Goal: Information Seeking & Learning: Find specific page/section

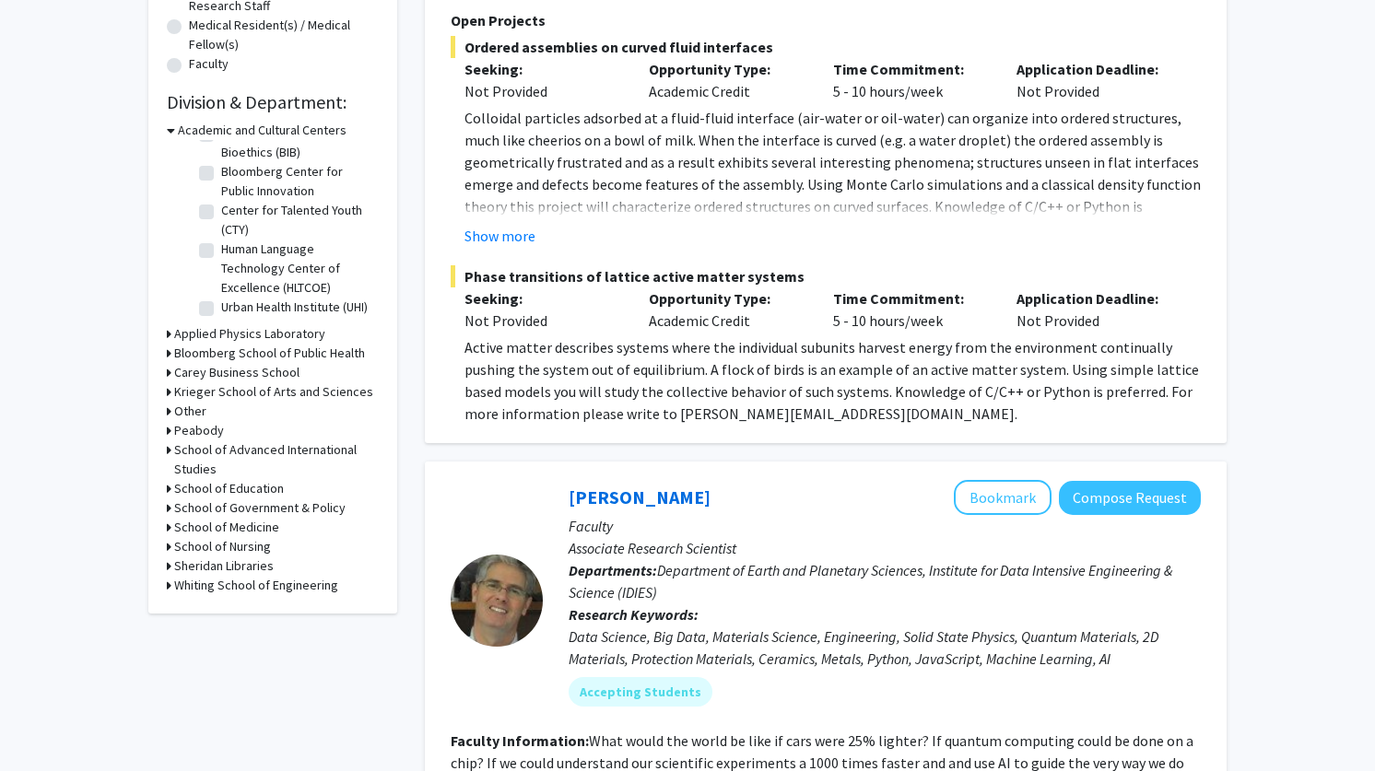
scroll to position [475, 0]
click at [256, 525] on h3 "School of Medicine" at bounding box center [226, 529] width 105 height 19
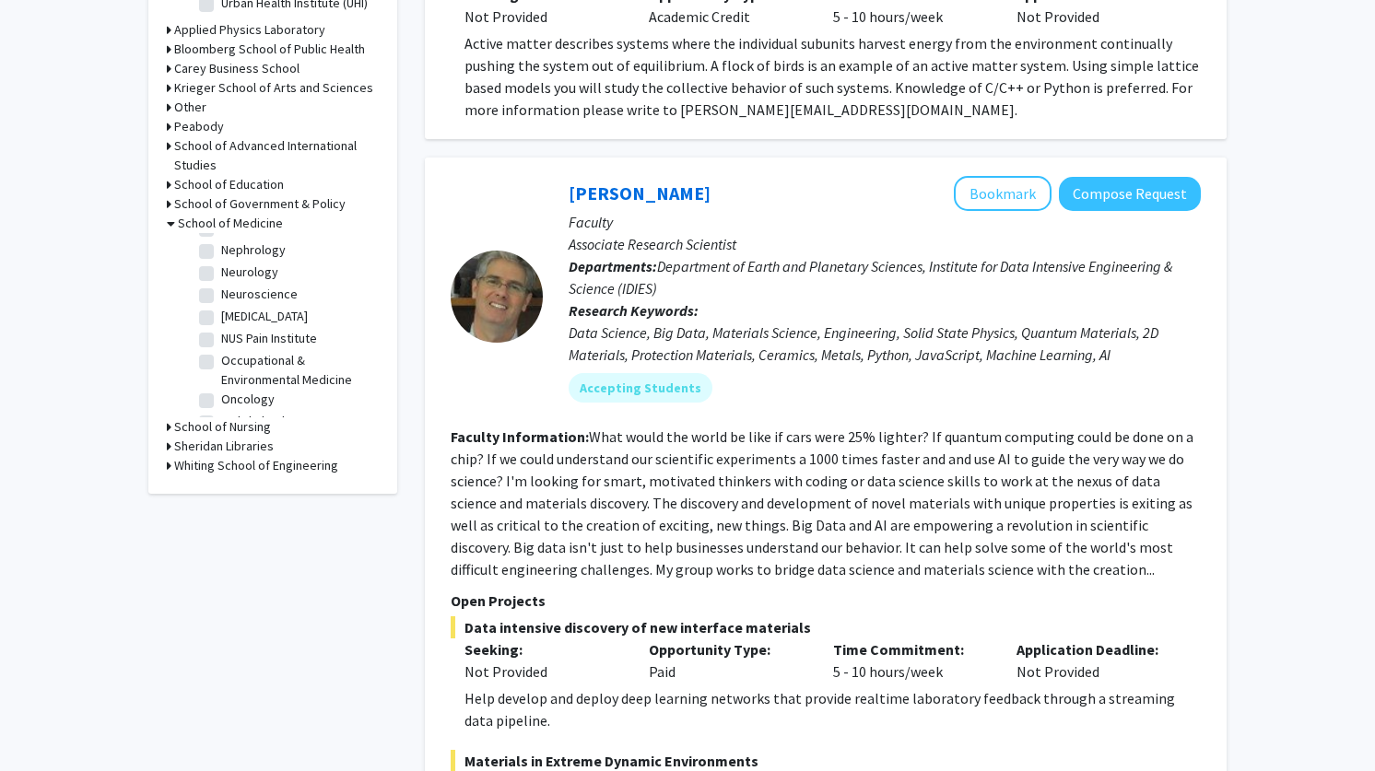
scroll to position [1817, 0]
click at [268, 418] on label "Ophthalmology, Wilmer Eye Institute" at bounding box center [297, 447] width 153 height 58
click at [233, 418] on input "Ophthalmology, Wilmer Eye Institute" at bounding box center [227, 424] width 12 height 12
checkbox input "true"
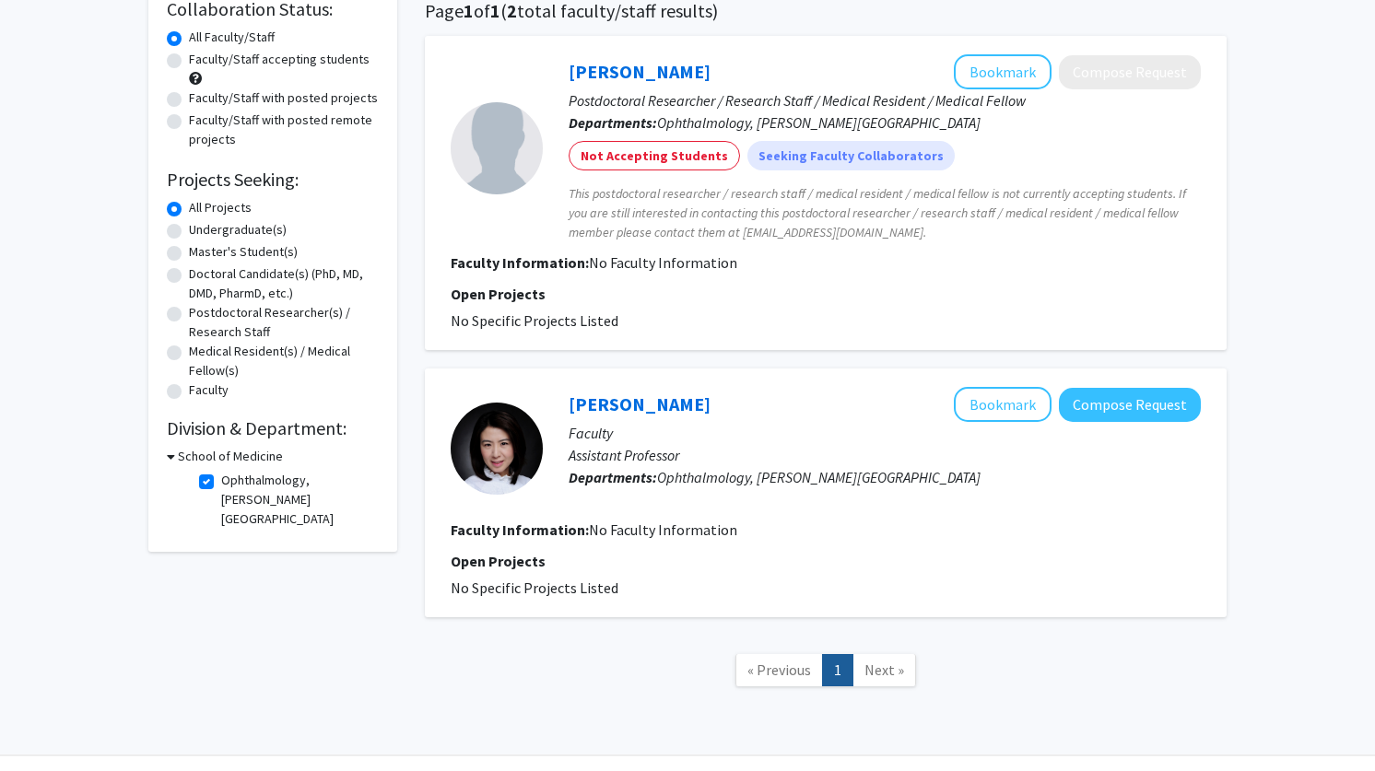
scroll to position [200, 0]
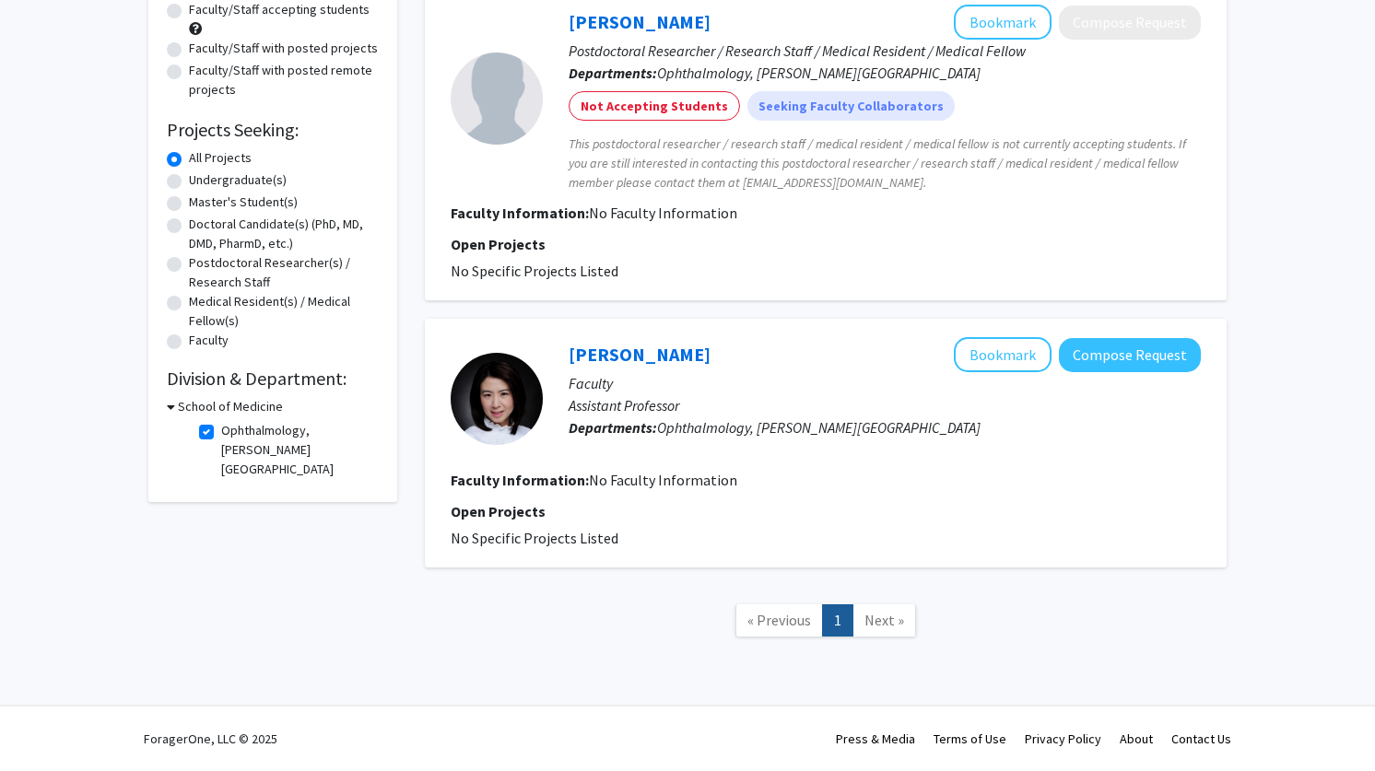
click at [221, 424] on label "Ophthalmology, Wilmer Eye Institute" at bounding box center [297, 450] width 153 height 58
click at [221, 424] on input "Ophthalmology, Wilmer Eye Institute" at bounding box center [227, 427] width 12 height 12
checkbox input "false"
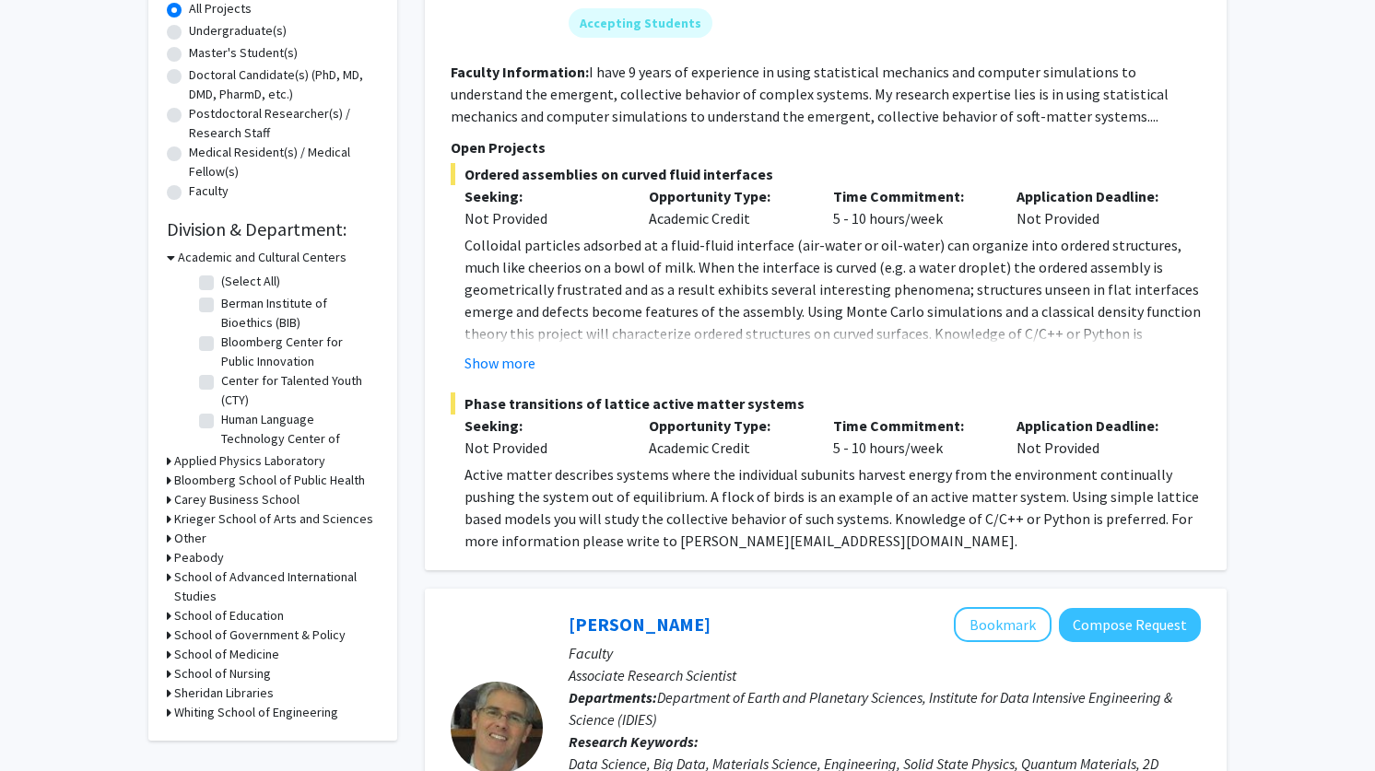
scroll to position [399, 0]
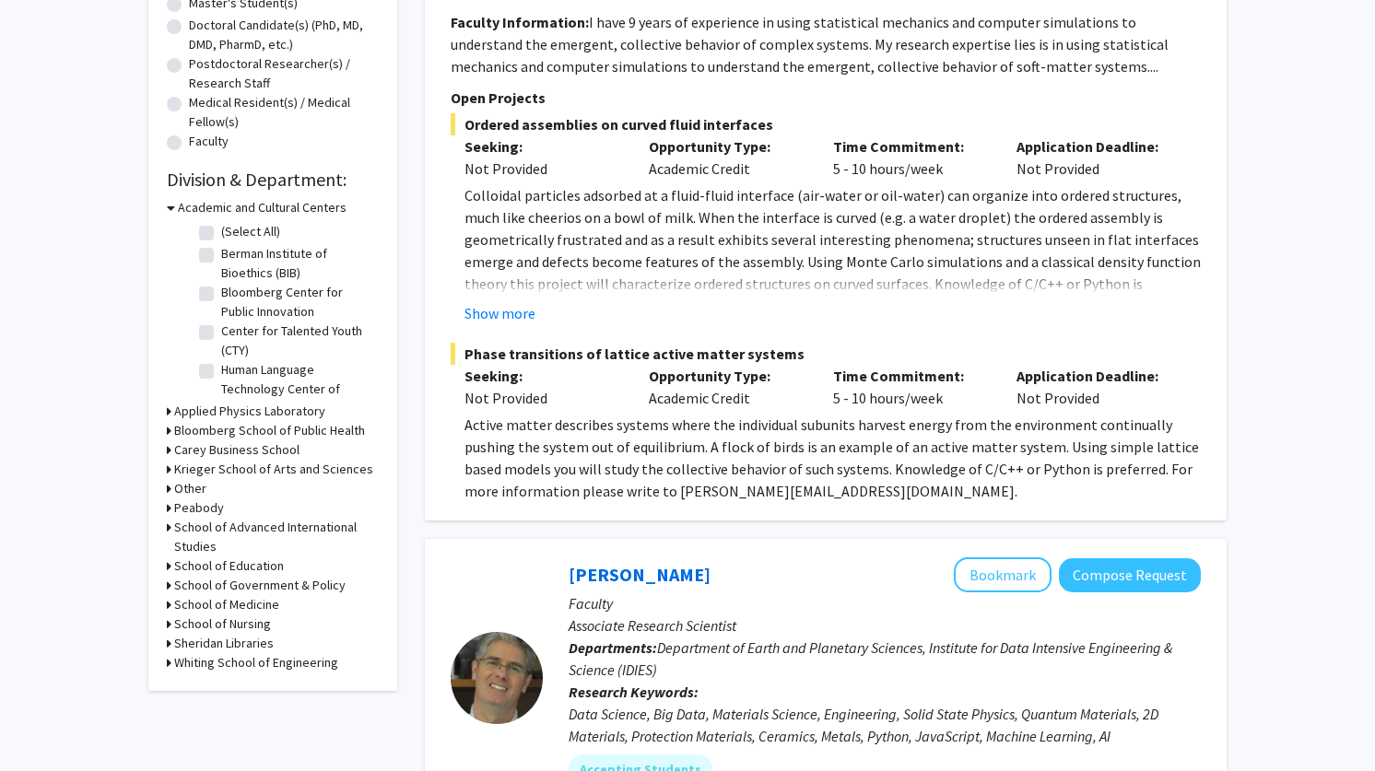
click at [246, 613] on h3 "School of Medicine" at bounding box center [226, 604] width 105 height 19
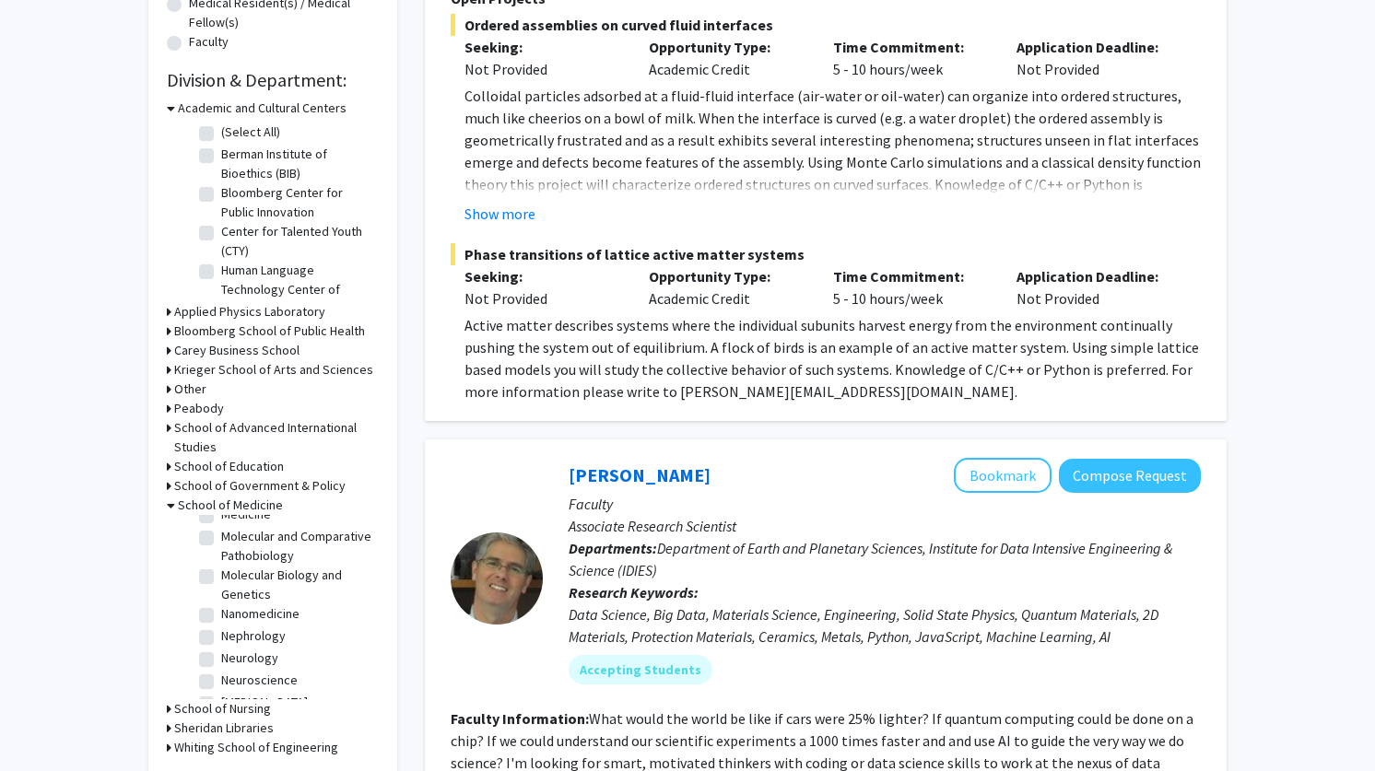
scroll to position [1749, 0]
click at [221, 596] on label "Neurology" at bounding box center [249, 605] width 57 height 19
click at [221, 596] on input "Neurology" at bounding box center [227, 602] width 12 height 12
checkbox input "true"
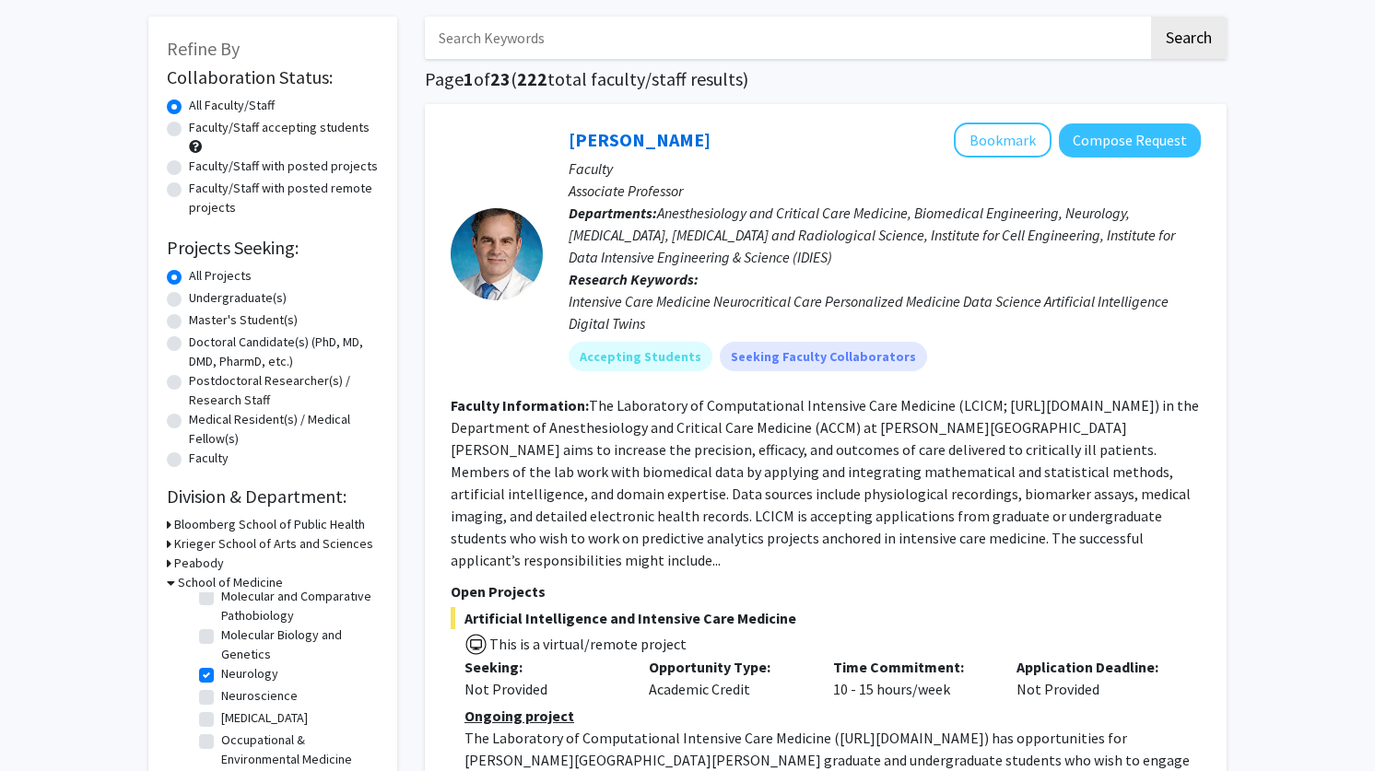
scroll to position [84, 0]
click at [221, 707] on label "Neurosurgery" at bounding box center [264, 716] width 87 height 19
click at [221, 707] on input "Neurosurgery" at bounding box center [227, 713] width 12 height 12
checkbox input "true"
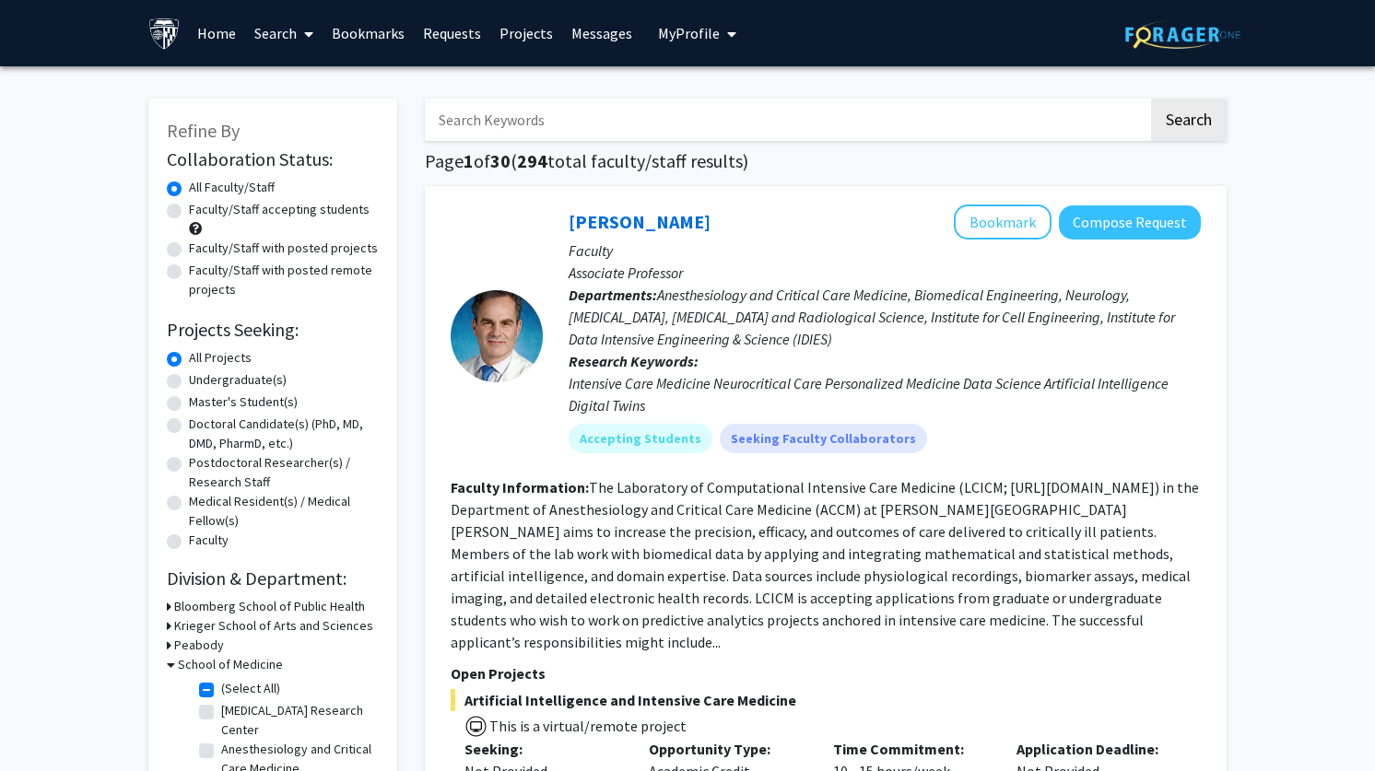
click at [532, 113] on input "Search Keywords" at bounding box center [787, 120] width 724 height 42
type input "otolarynxgology"
click at [1172, 122] on button "Search" at bounding box center [1189, 120] width 76 height 42
checkbox input "false"
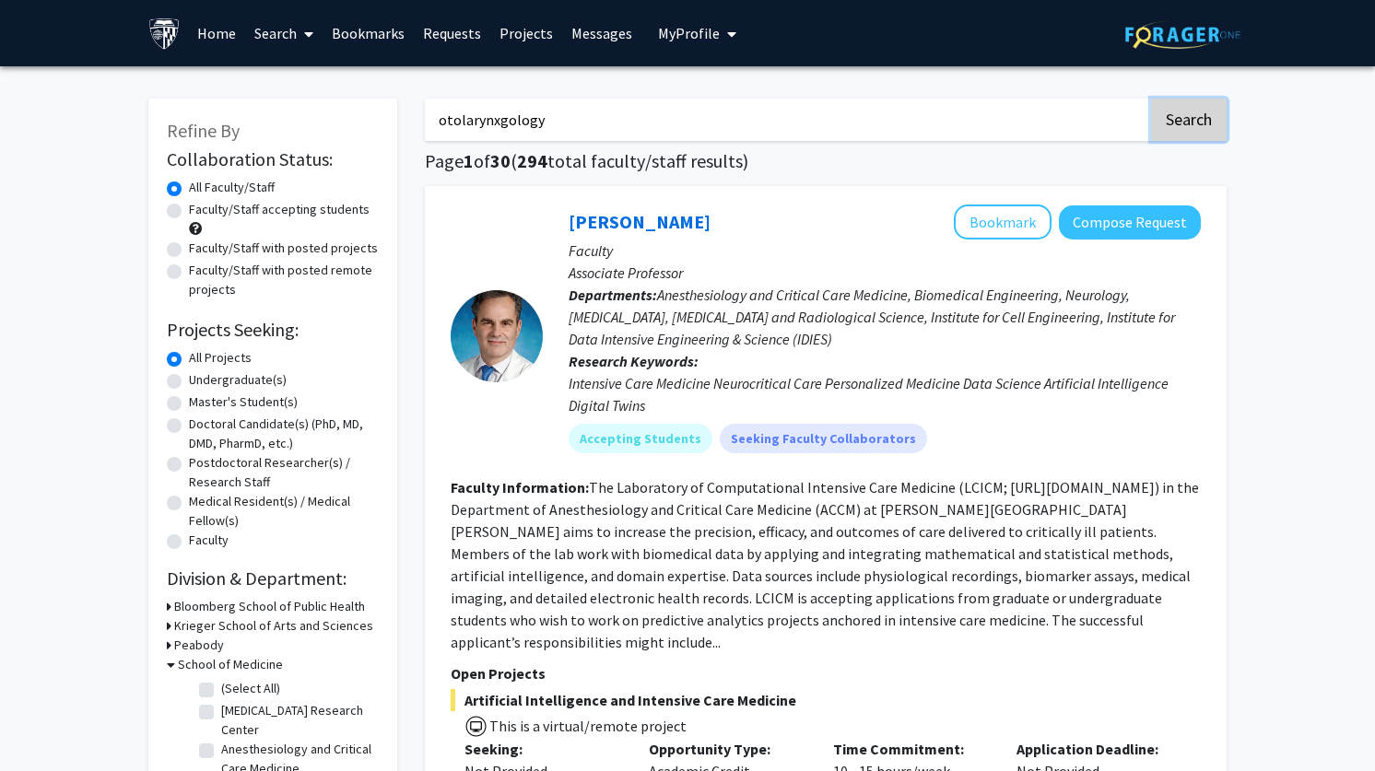
checkbox input "false"
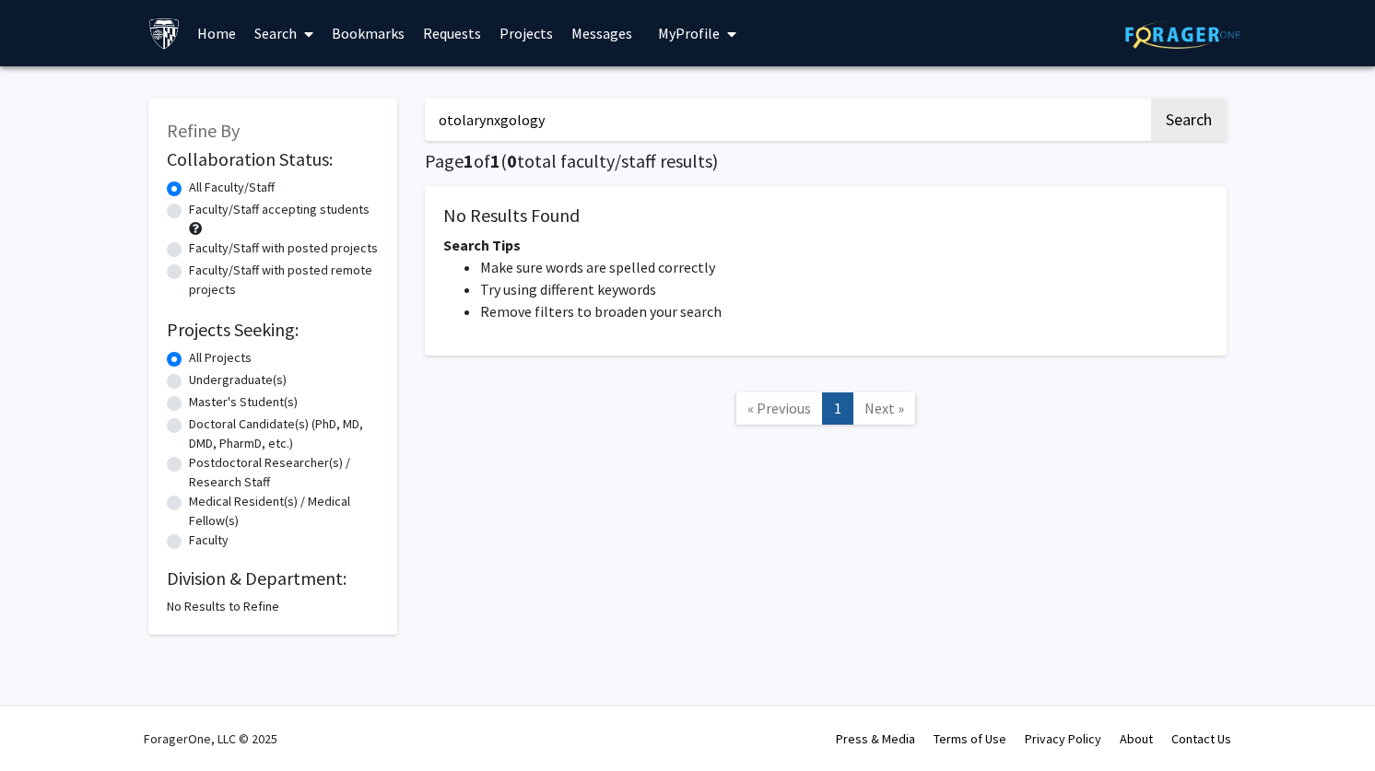
click at [496, 124] on input "otolarynxgology" at bounding box center [787, 120] width 724 height 42
type input "otolaryngology"
click at [1151, 99] on button "Search" at bounding box center [1189, 120] width 76 height 42
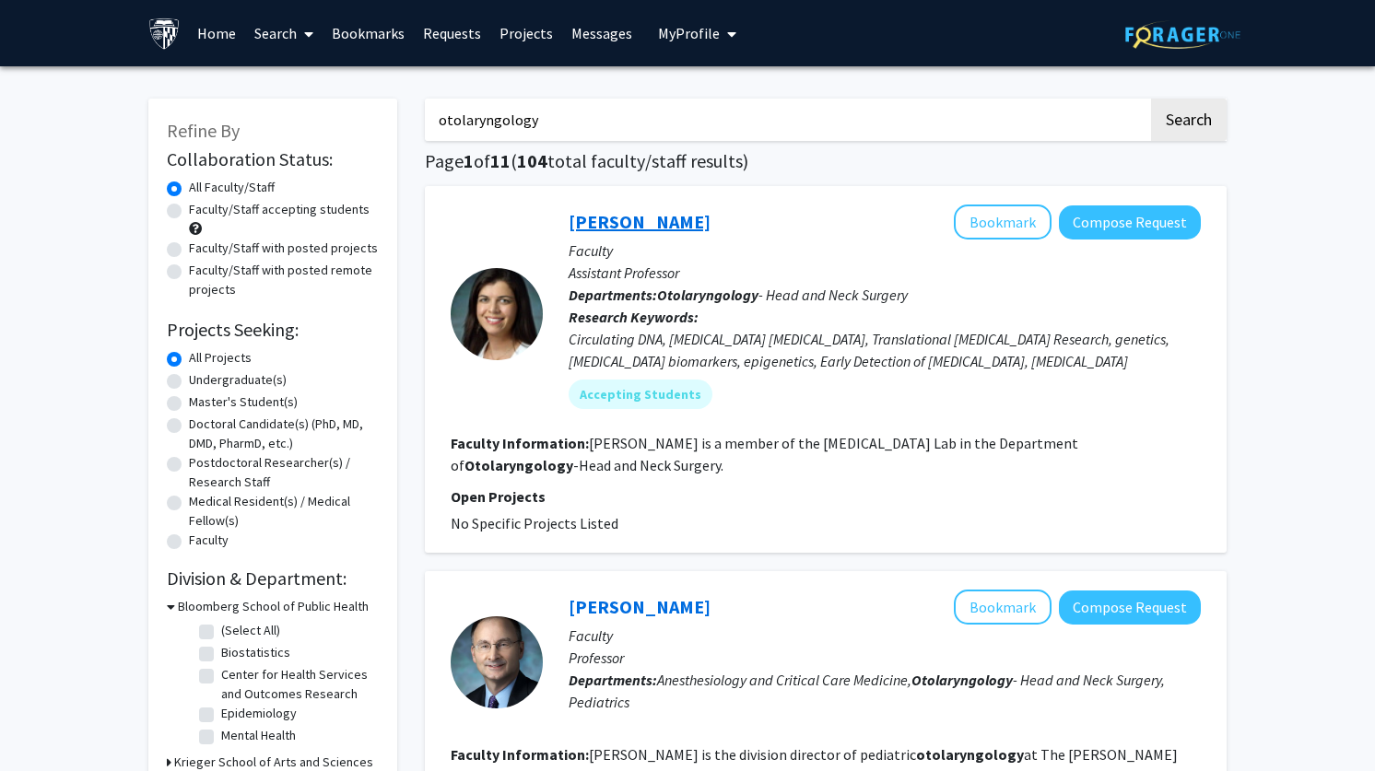
click at [640, 217] on link "Mariana Brait" at bounding box center [640, 221] width 142 height 23
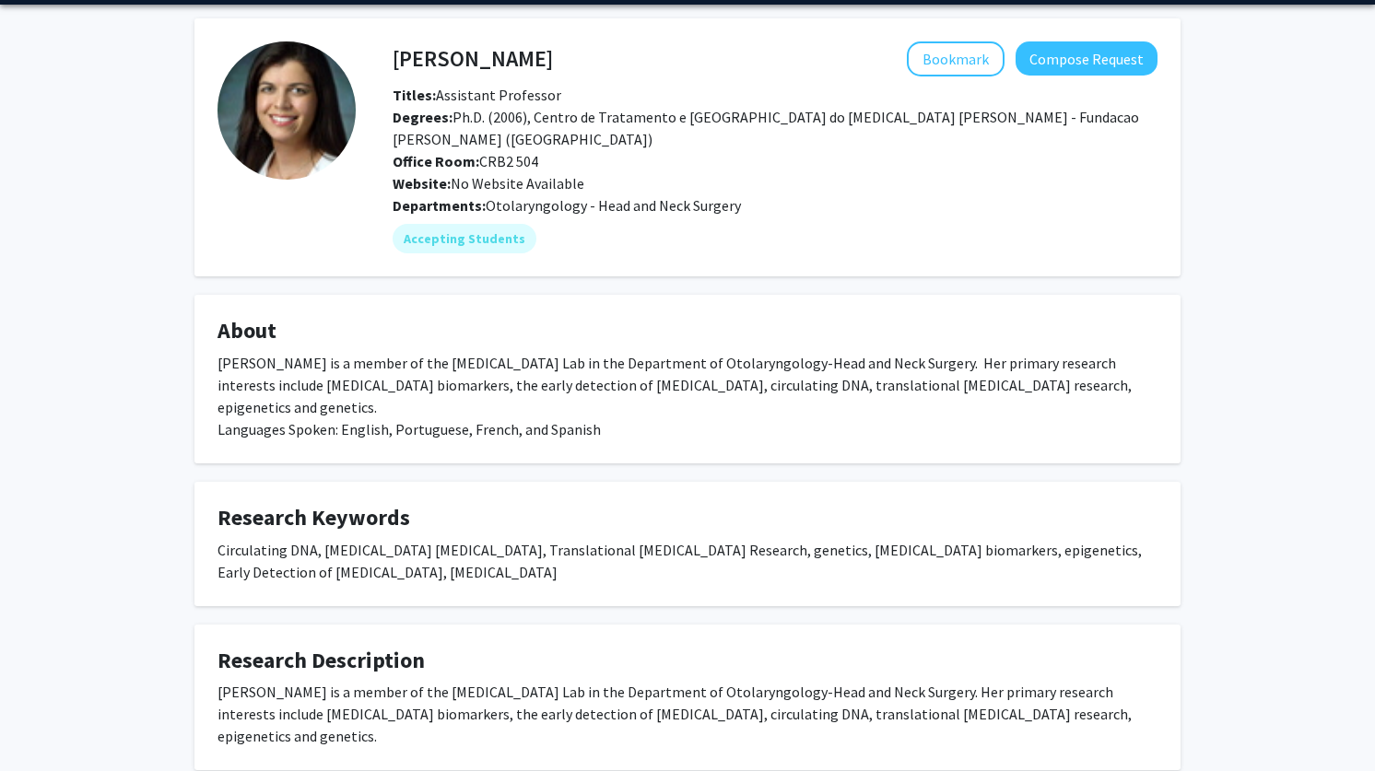
scroll to position [68, 0]
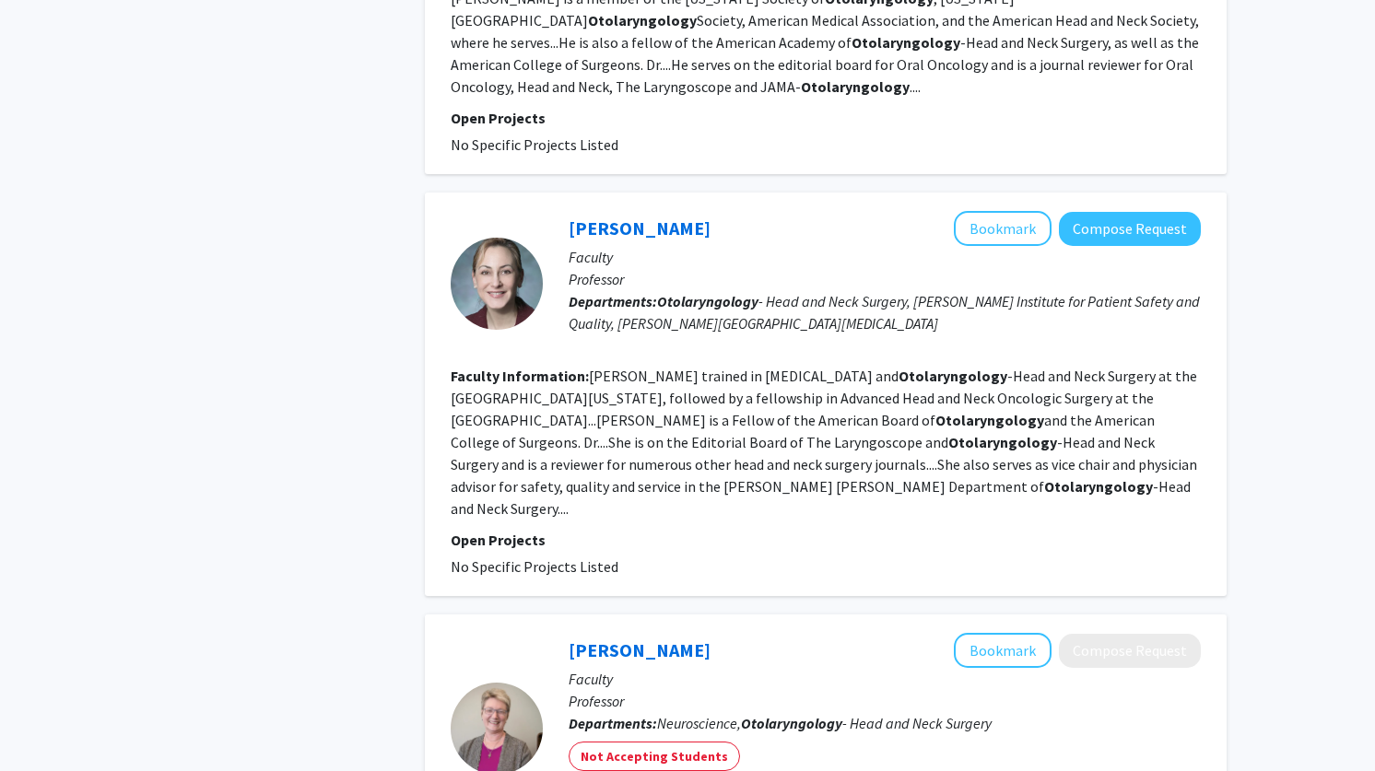
scroll to position [1677, 0]
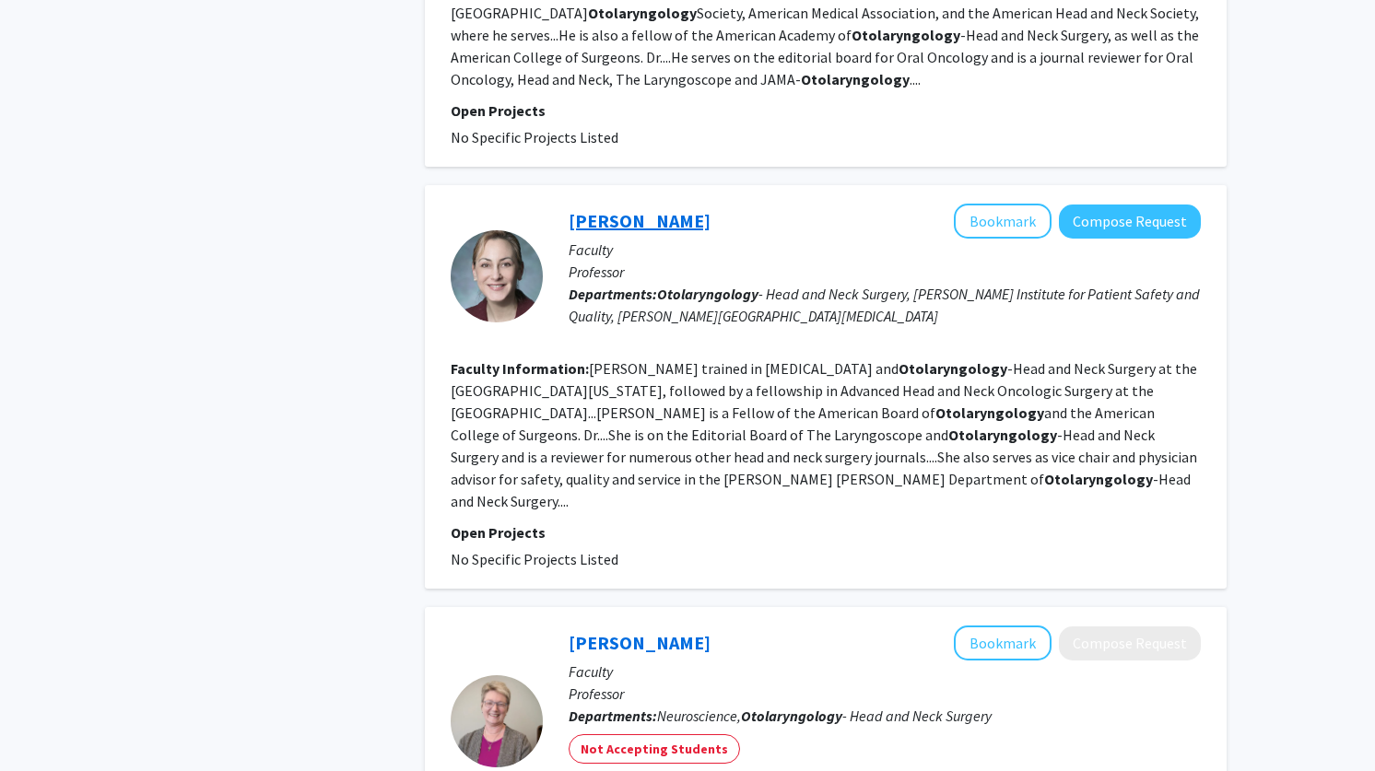
click at [642, 209] on link "Christine Gourin" at bounding box center [640, 220] width 142 height 23
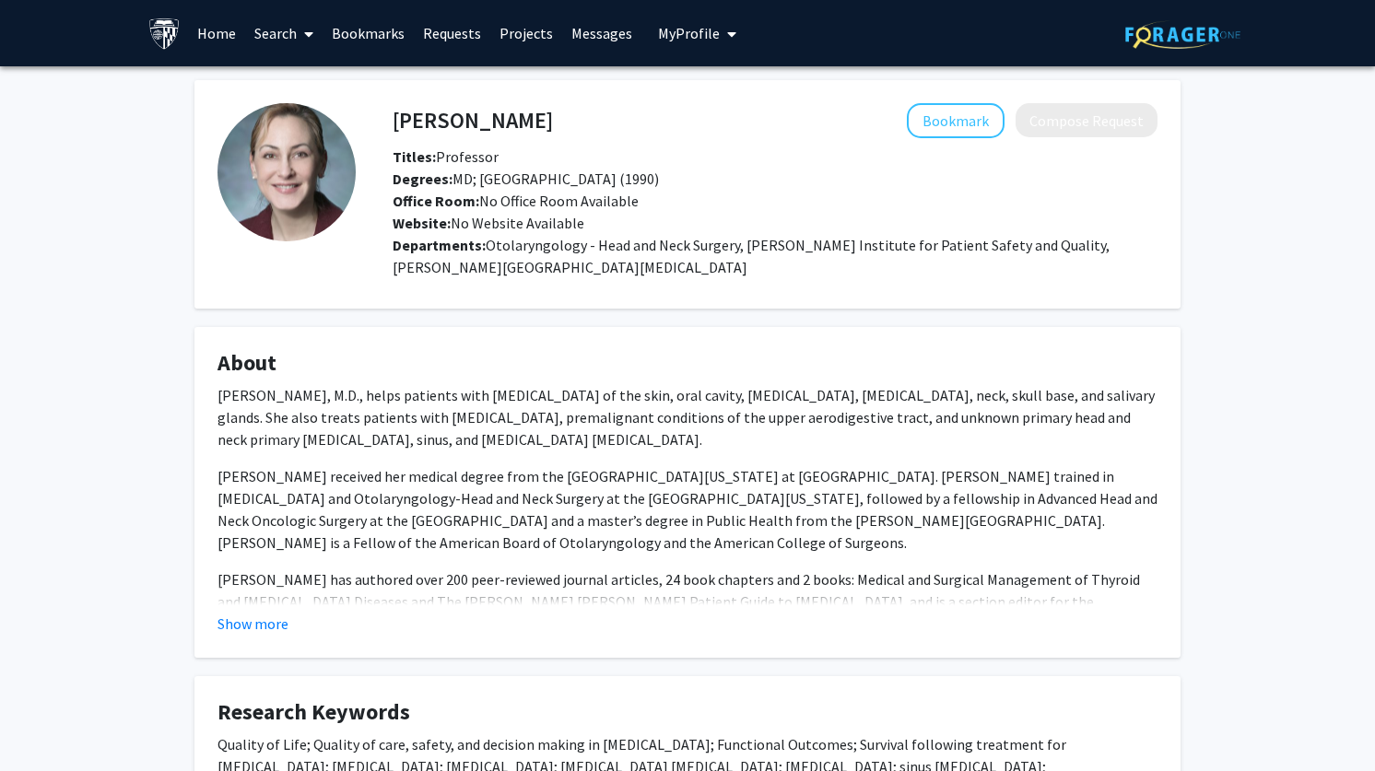
scroll to position [181, 0]
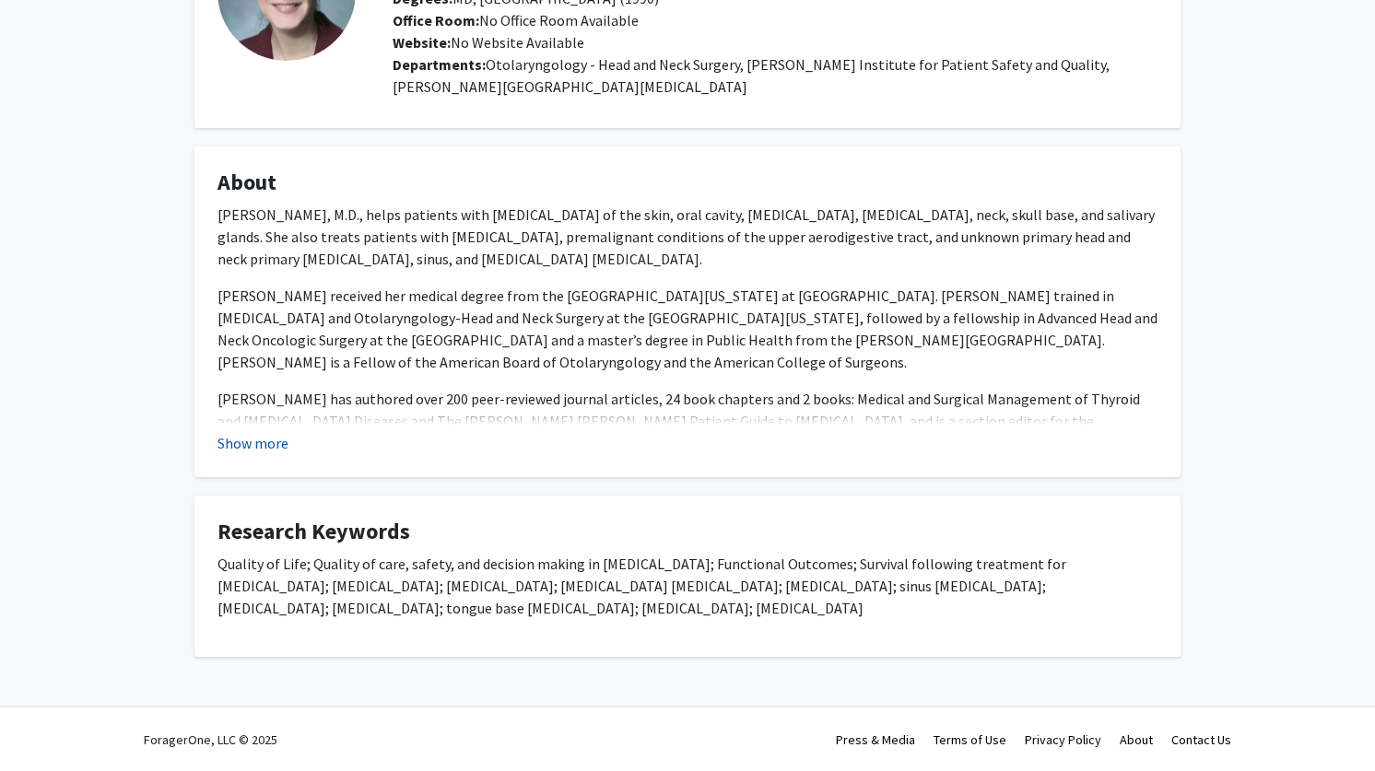
click at [249, 433] on button "Show more" at bounding box center [253, 443] width 71 height 22
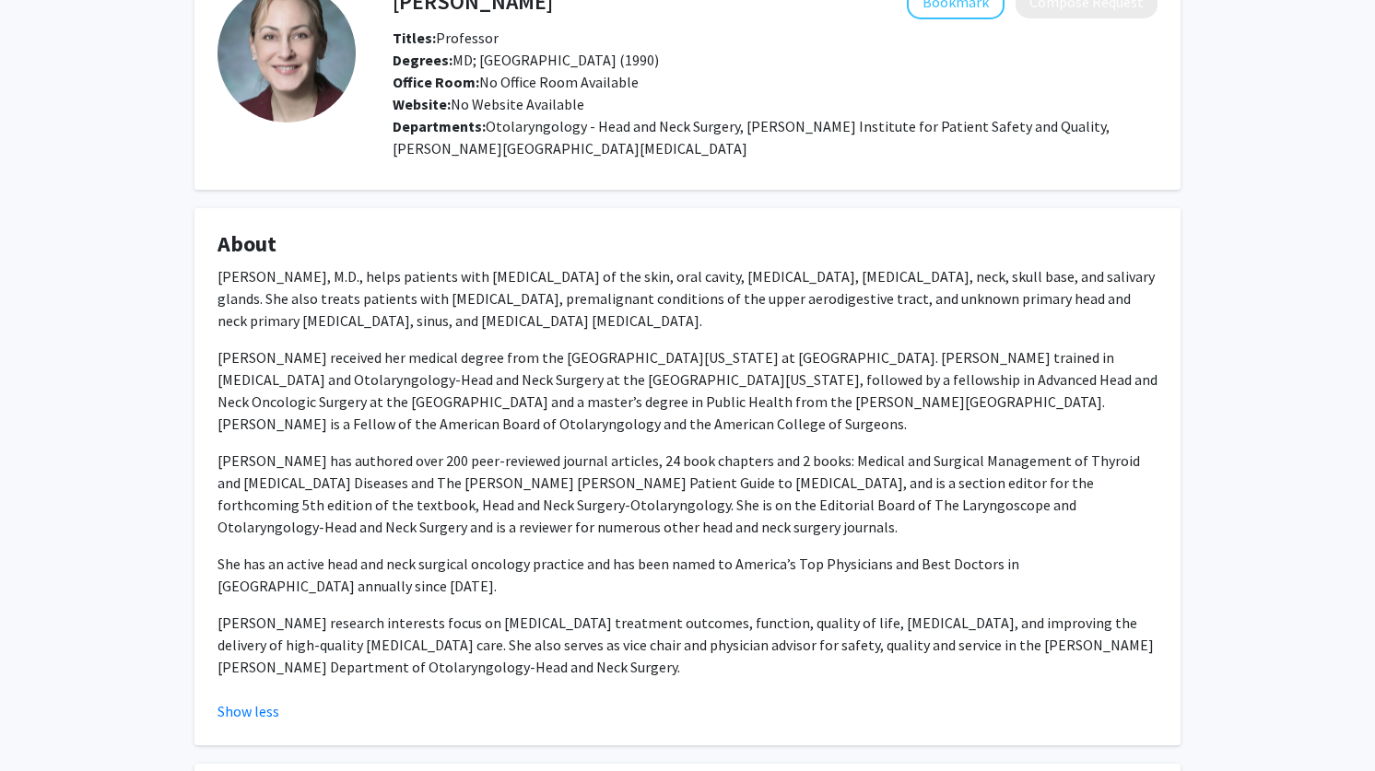
scroll to position [97, 0]
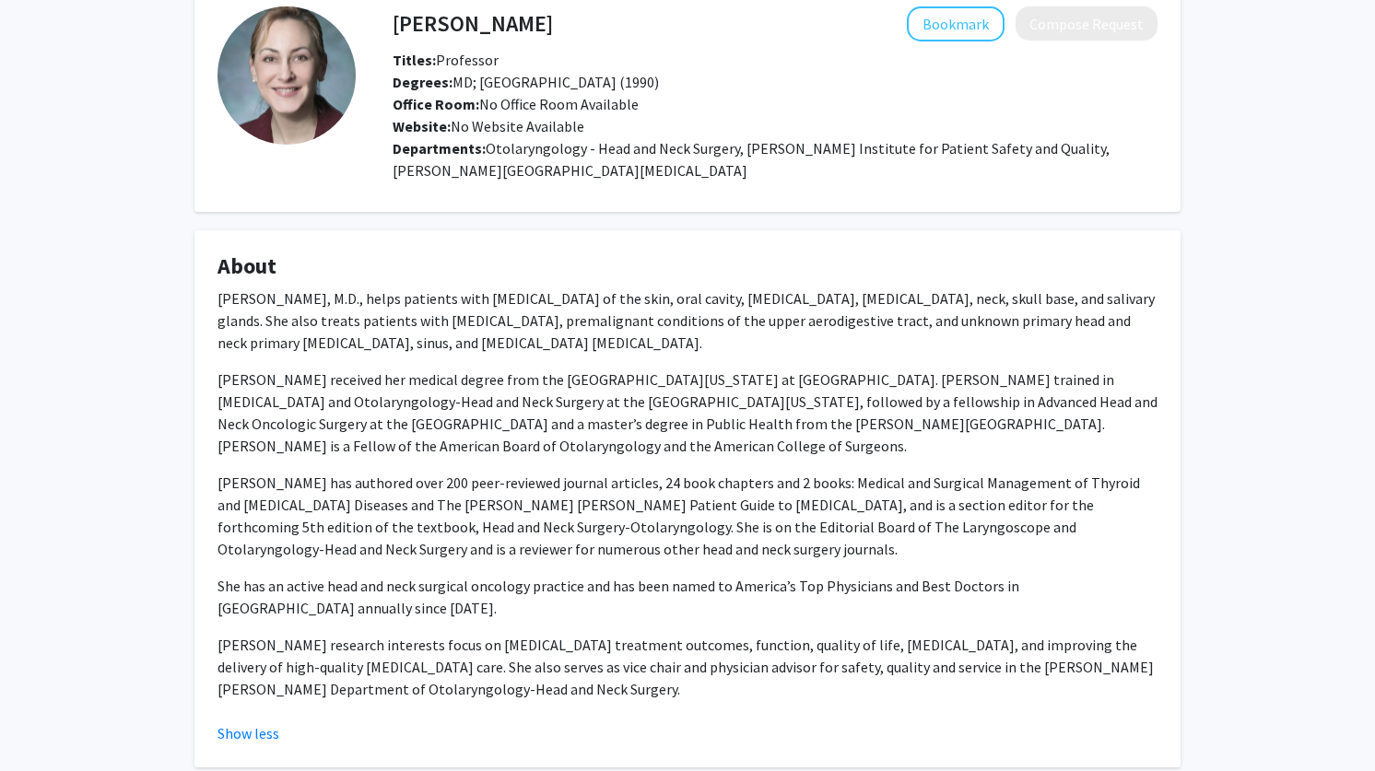
drag, startPoint x: 574, startPoint y: 19, endPoint x: 389, endPoint y: 25, distance: 185.3
click at [389, 25] on div "Christine Gourin Bookmark Compose Request" at bounding box center [775, 23] width 793 height 35
drag, startPoint x: 398, startPoint y: 22, endPoint x: 544, endPoint y: 22, distance: 145.6
click at [544, 22] on h4 "Christine Gourin" at bounding box center [473, 23] width 160 height 34
copy h4 "Christine Gourin"
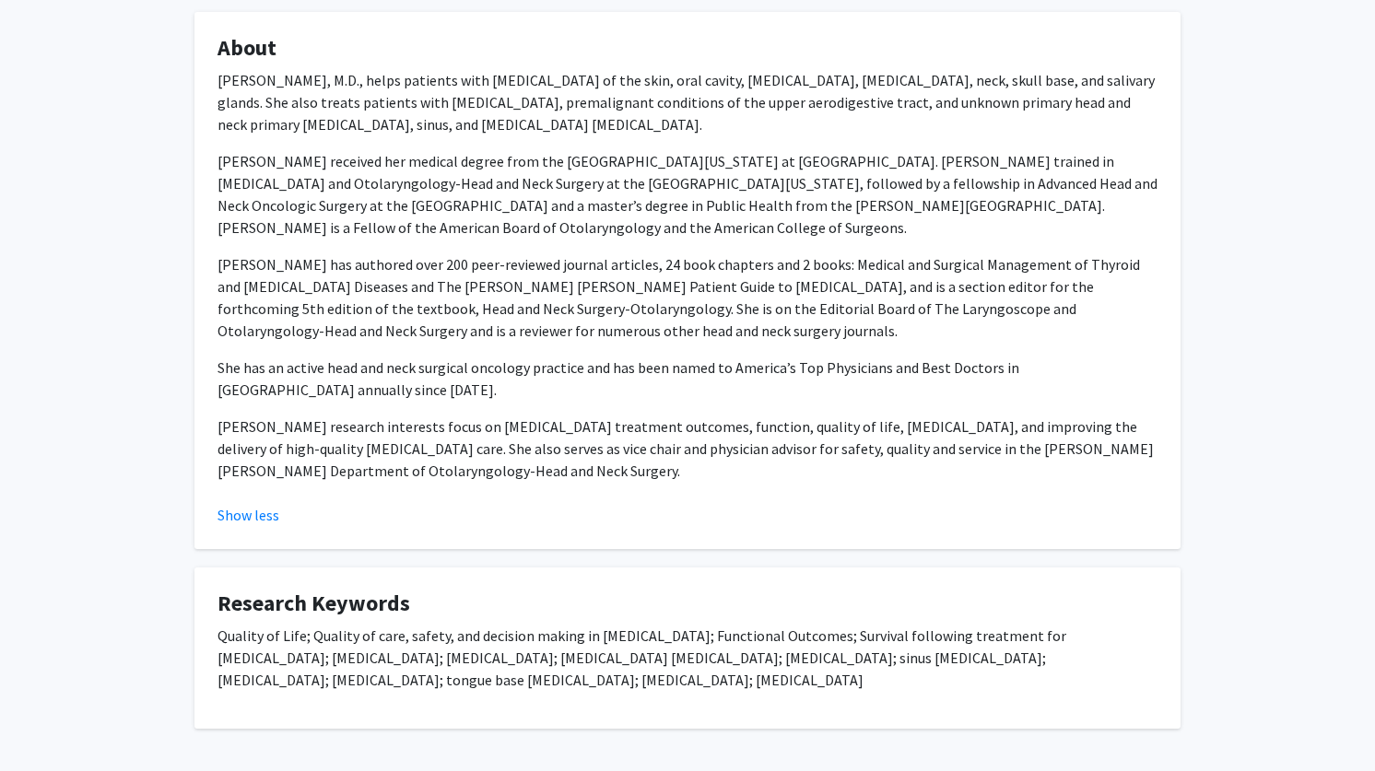
scroll to position [308, 0]
